Goal: Find specific page/section: Find specific page/section

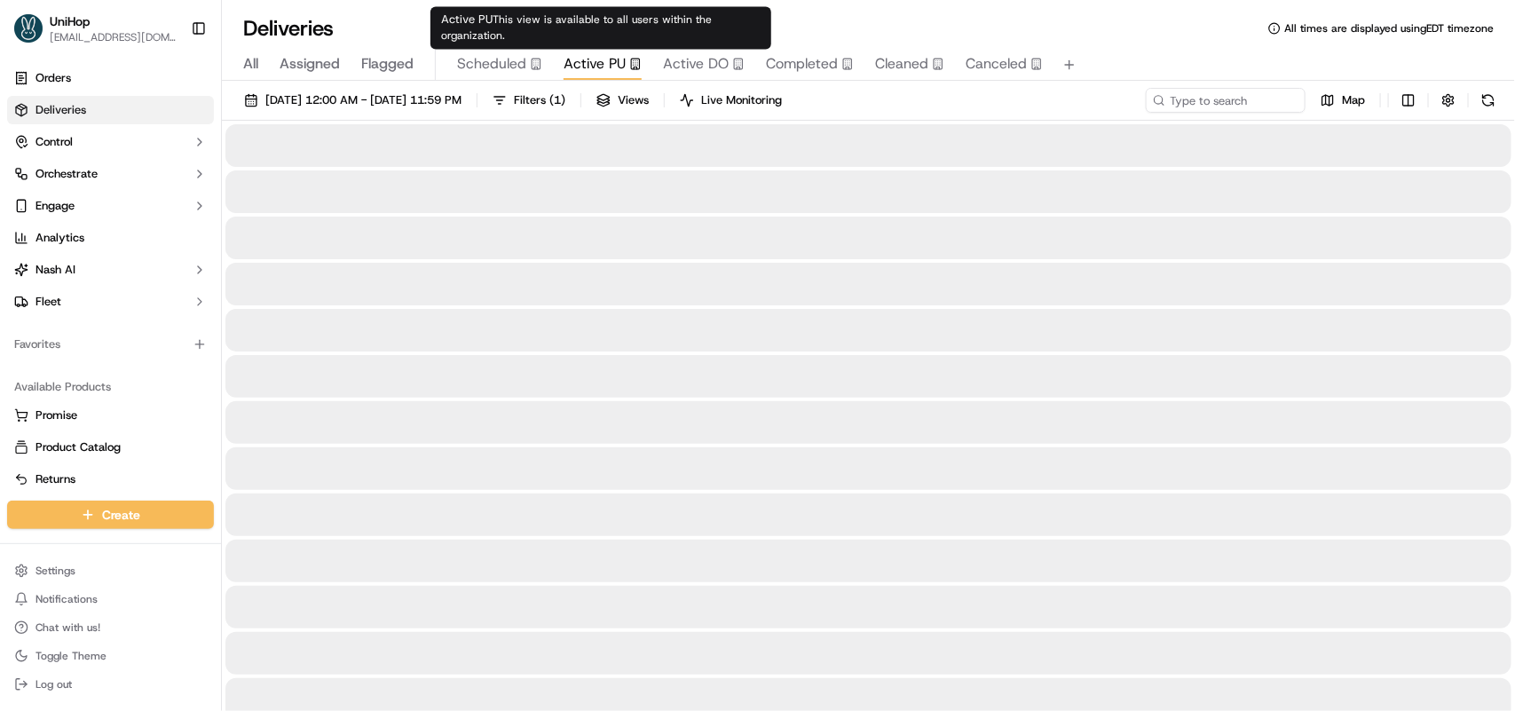
click at [586, 73] on span "Active PU" at bounding box center [595, 63] width 62 height 21
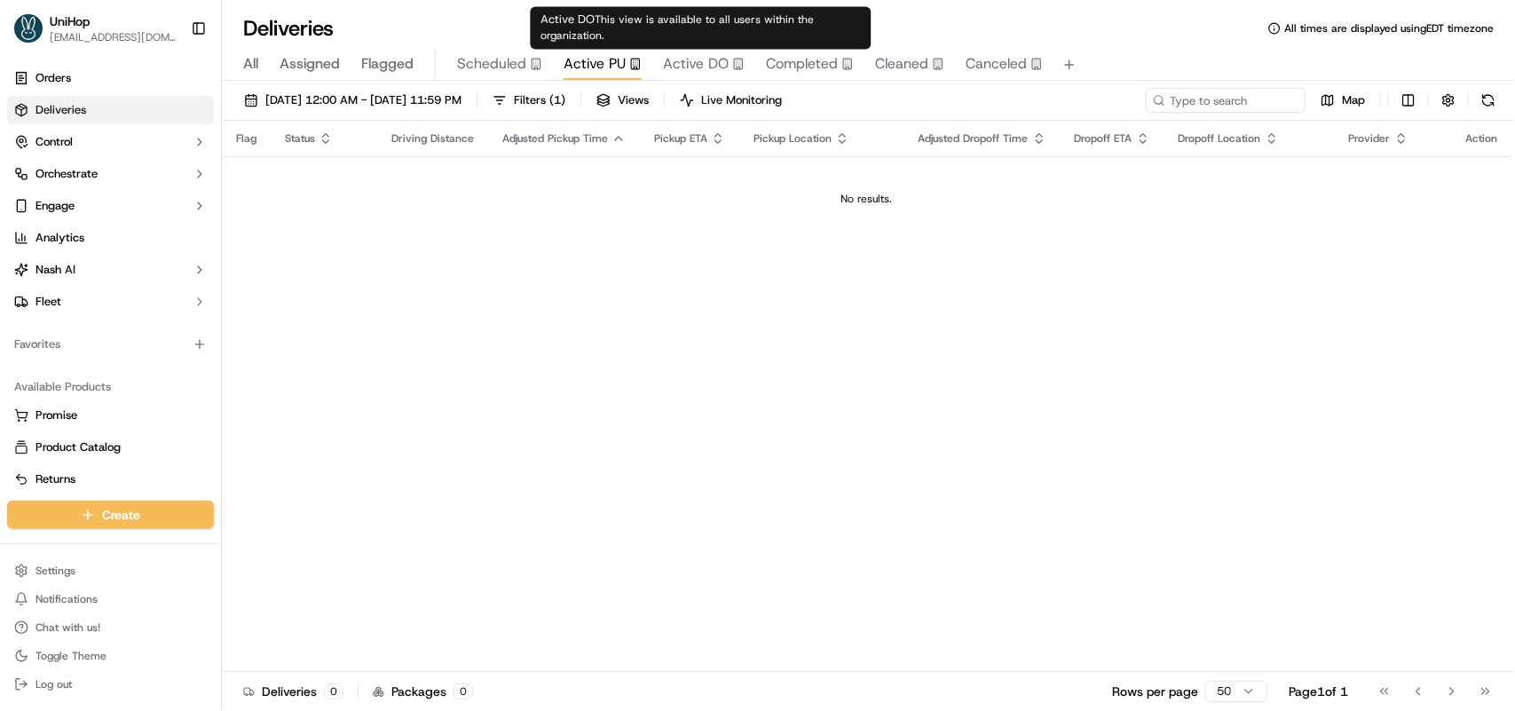
click at [694, 73] on span "Active DO" at bounding box center [696, 63] width 66 height 21
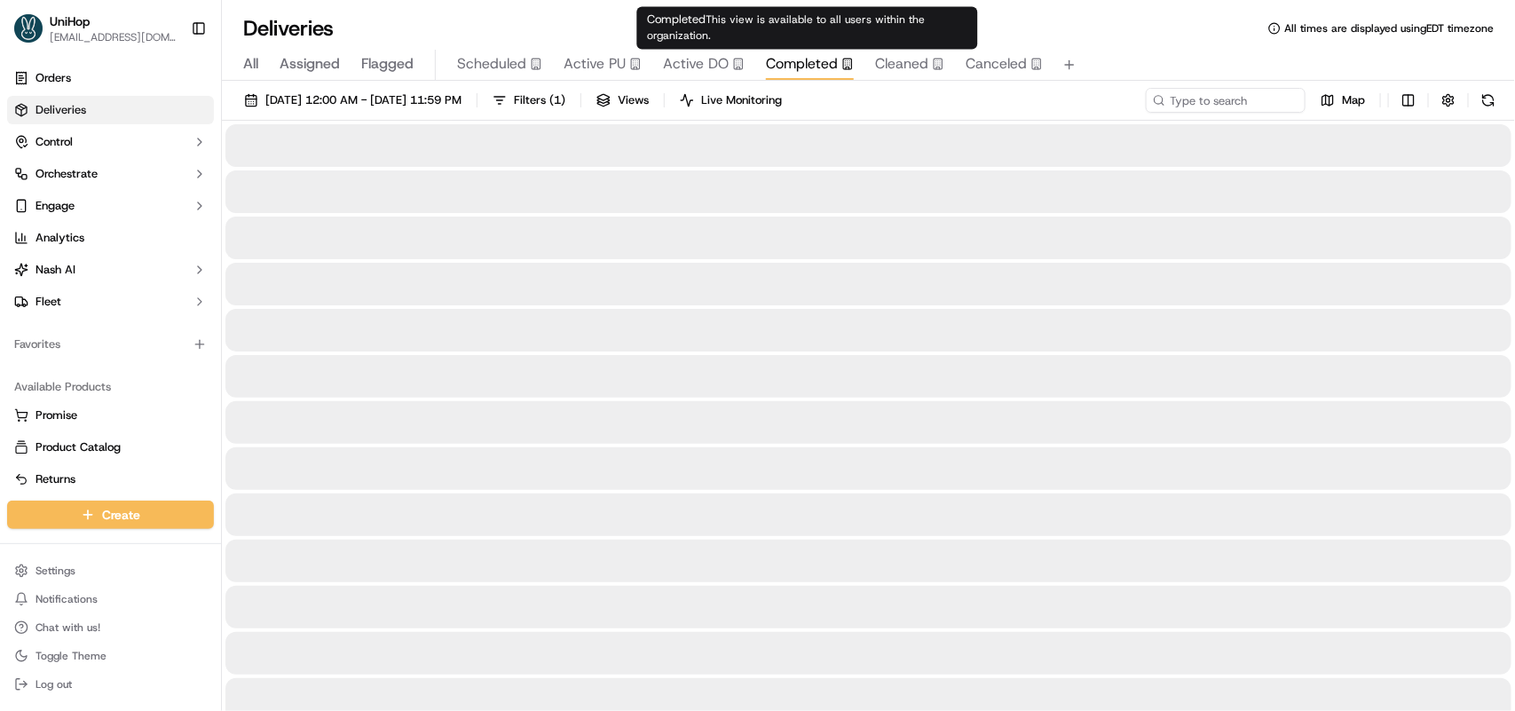
click at [785, 72] on span "Completed" at bounding box center [802, 63] width 72 height 21
